Goal: Obtain resource: Download file/media

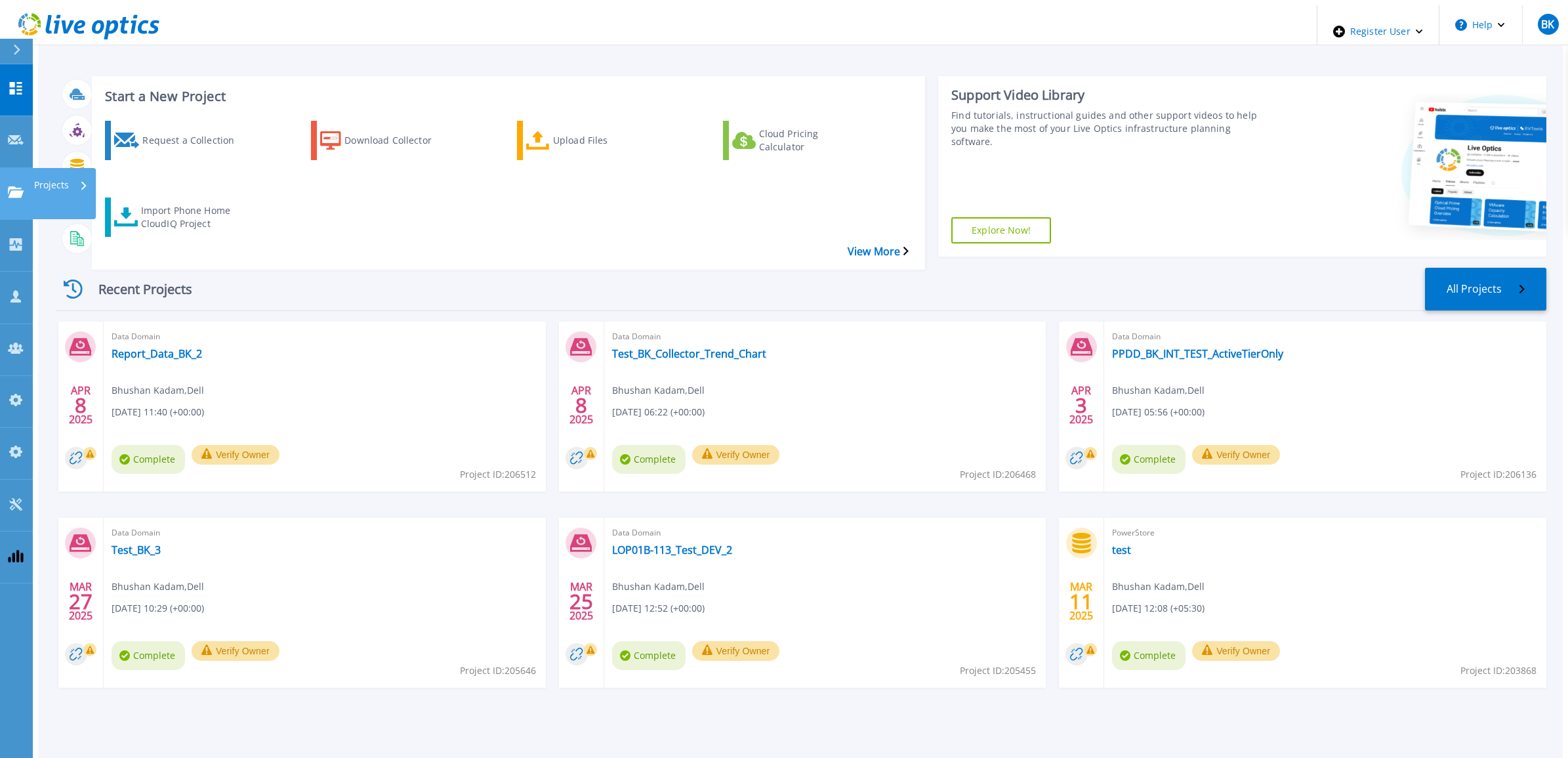
click at [68, 168] on p "Projects" at bounding box center [51, 185] width 35 height 34
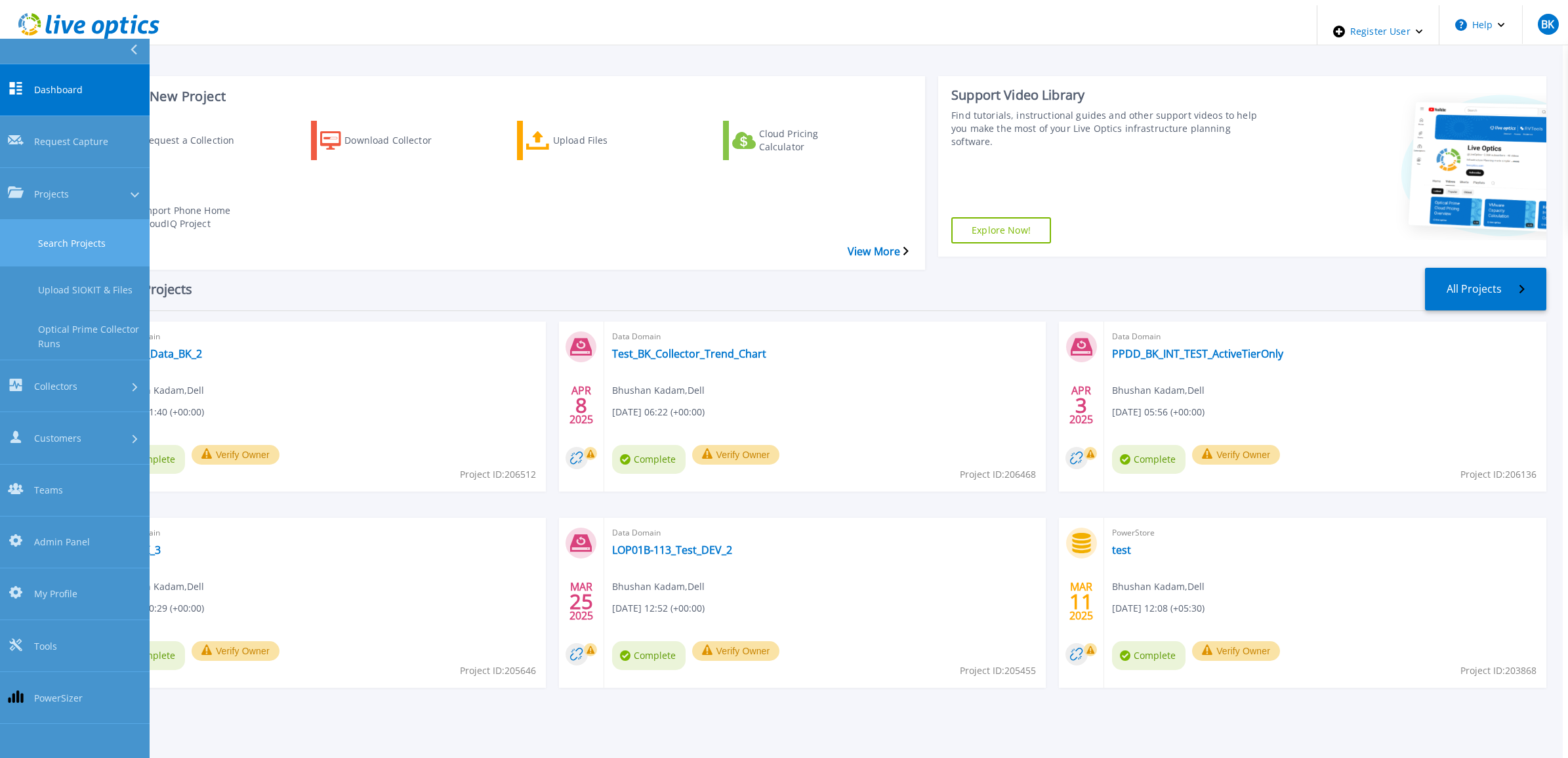
click at [68, 220] on link "Search Projects" at bounding box center [74, 243] width 150 height 47
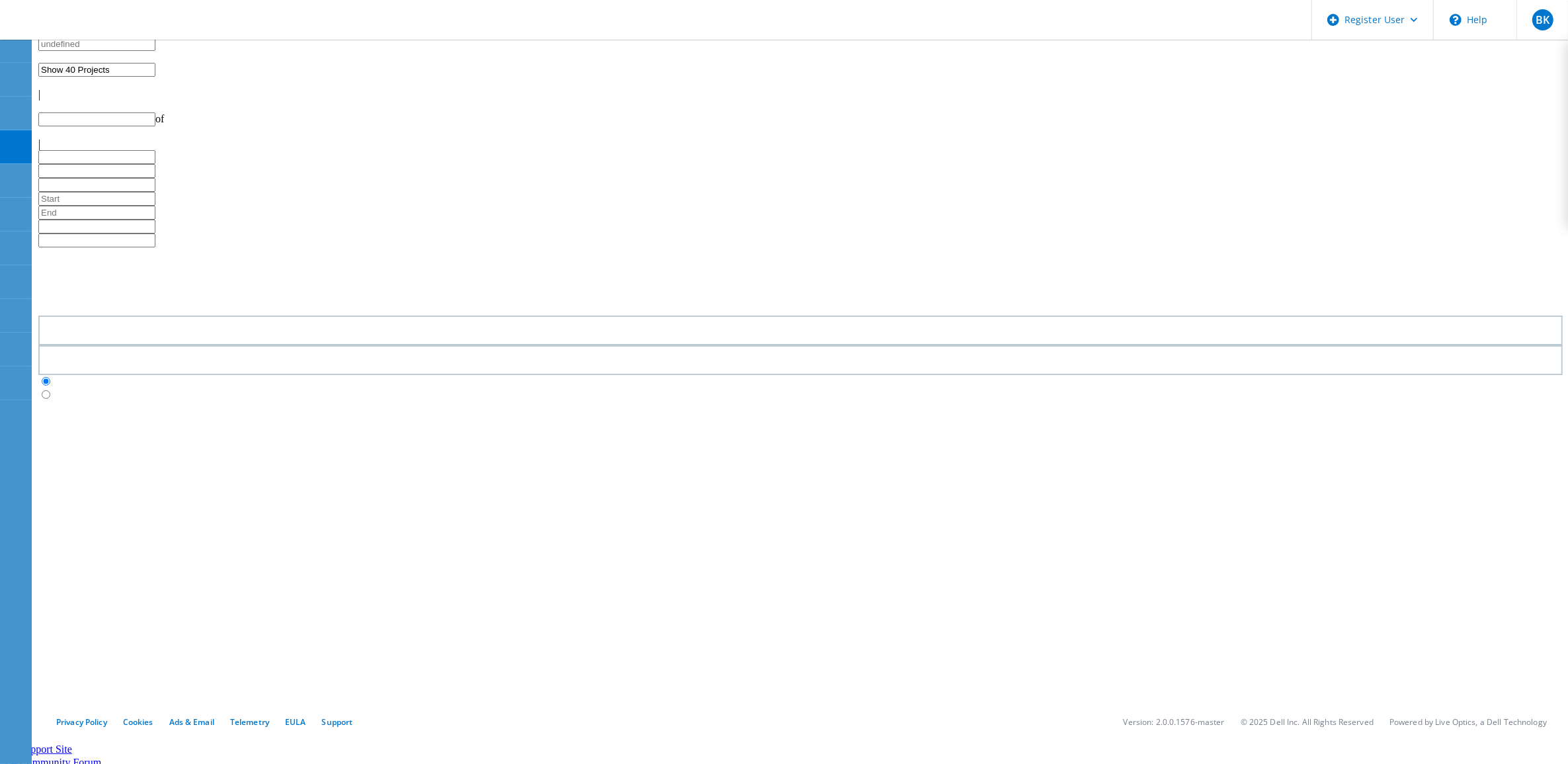
type input "1"
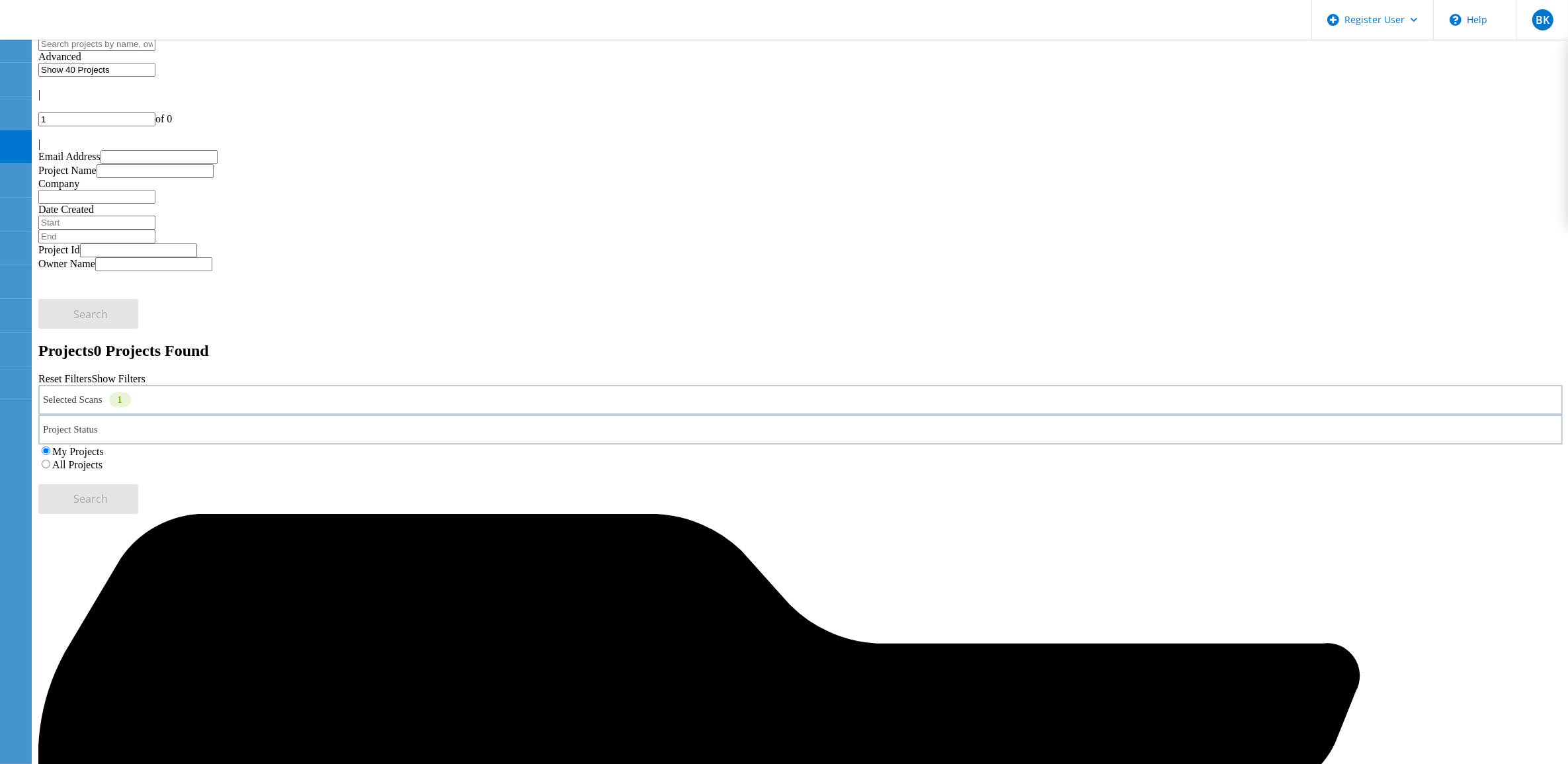
click at [102, 459] on label "All Projects" at bounding box center [78, 465] width 50 height 11
click at [50, 459] on input "All Projects" at bounding box center [46, 464] width 9 height 9
click at [345, 385] on div "Selected Scans 1" at bounding box center [800, 400] width 1524 height 30
click at [341, 385] on div "Selected Scans 1" at bounding box center [800, 400] width 1524 height 30
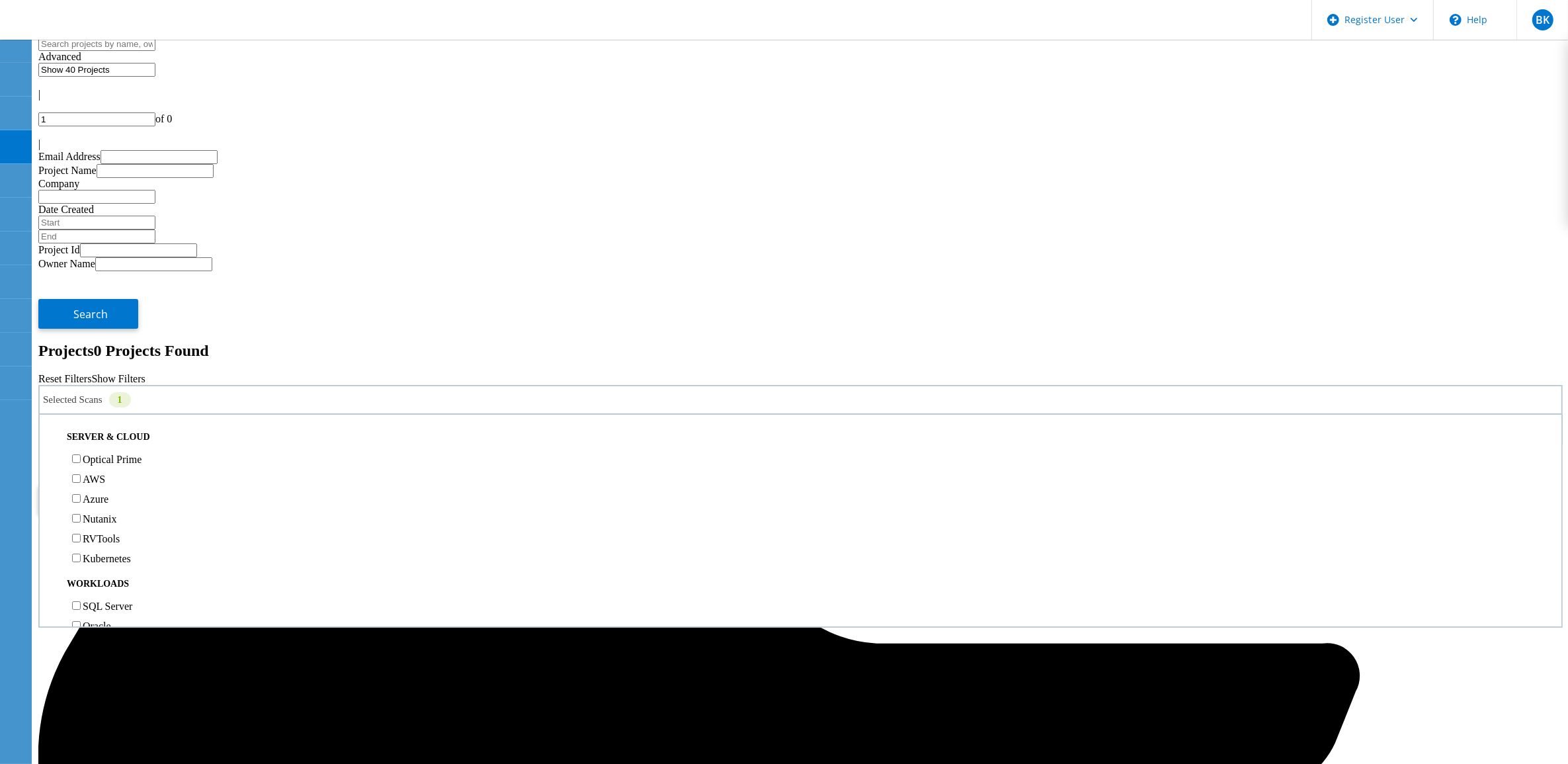
click at [133, 454] on label "Optical Prime" at bounding box center [112, 459] width 59 height 11
click at [81, 455] on input "Optical Prime" at bounding box center [76, 459] width 9 height 9
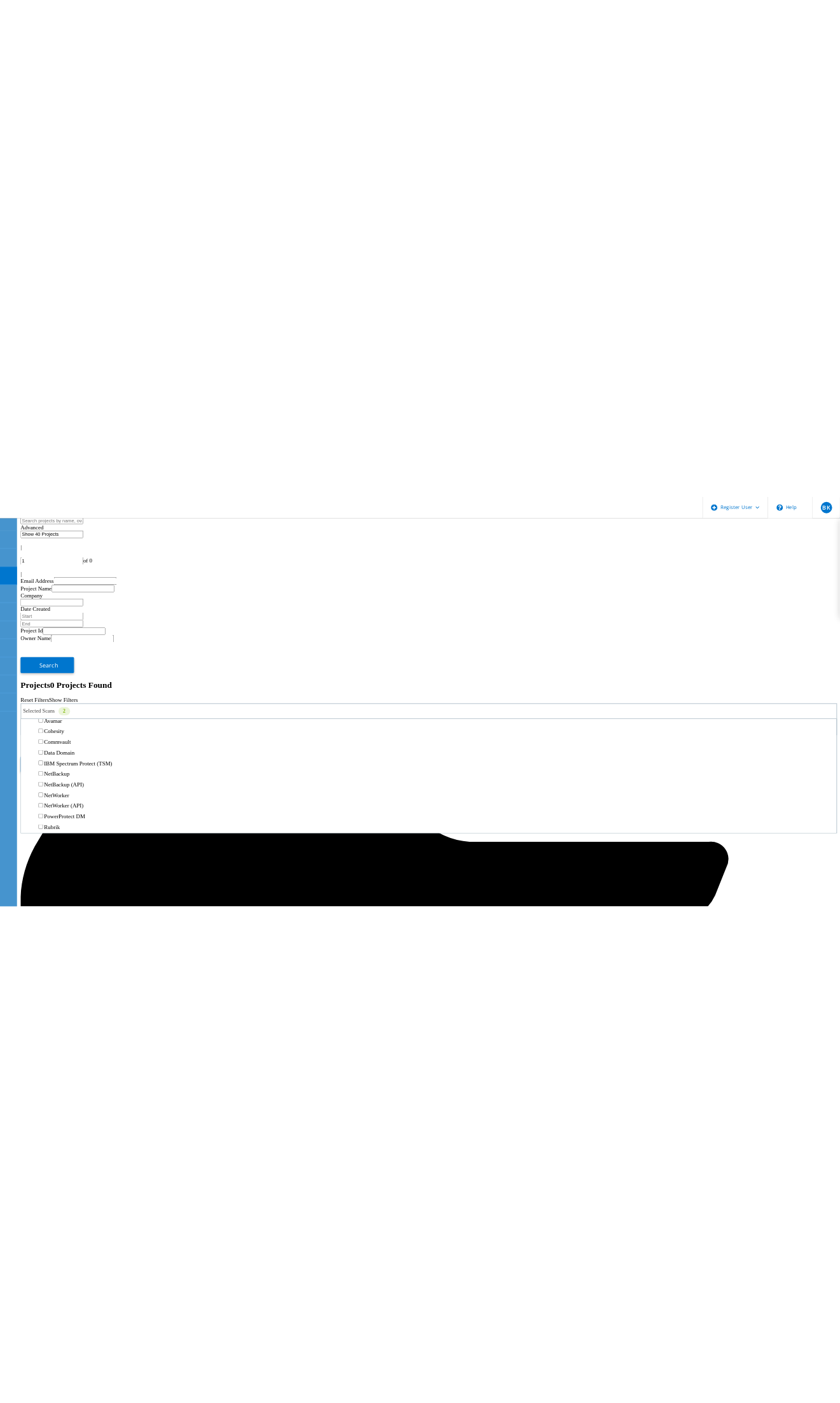
scroll to position [557, 0]
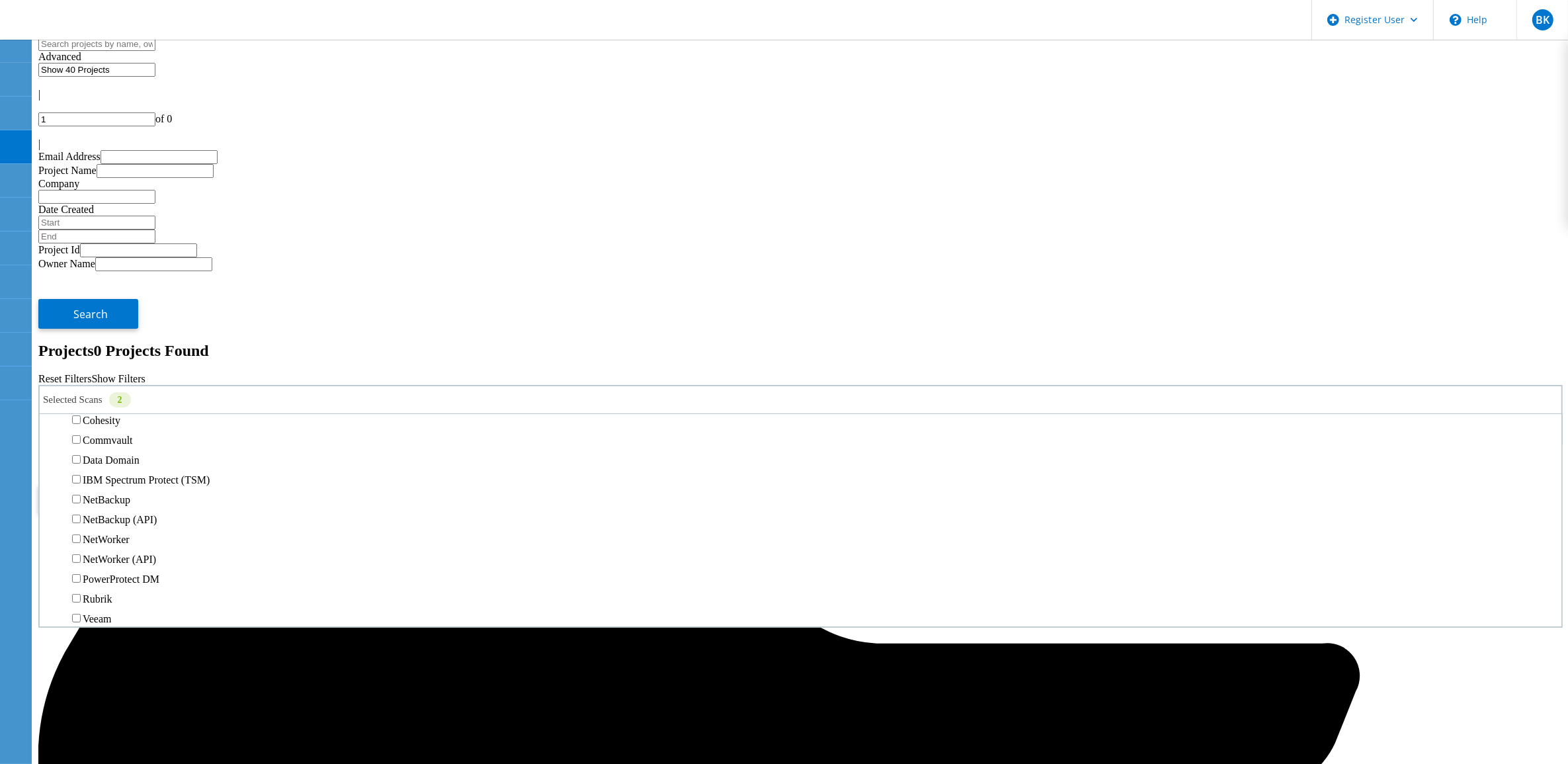
click at [108, 288] on label "3PAR" at bounding box center [95, 294] width 25 height 11
click at [81, 288] on input "3PAR" at bounding box center [76, 292] width 9 height 9
click at [139, 484] on button "Search" at bounding box center [88, 499] width 100 height 30
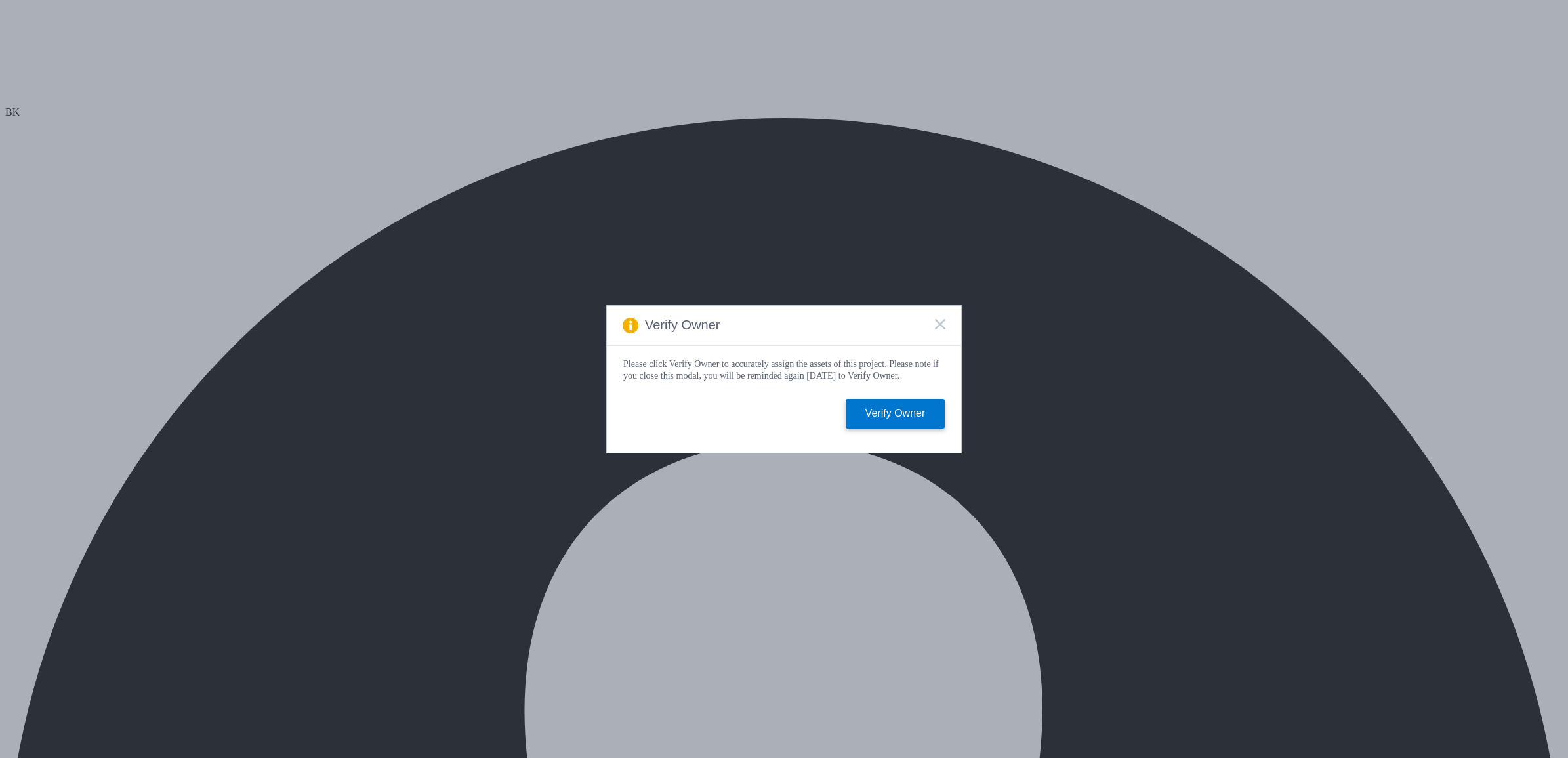
select select "USD"
click at [936, 322] on icon at bounding box center [940, 324] width 11 height 11
